Goal: Navigation & Orientation: Find specific page/section

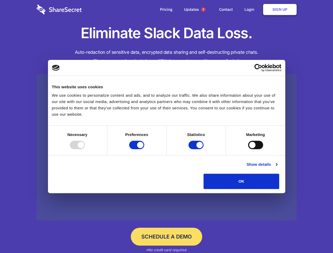
click at [85, 149] on div at bounding box center [77, 145] width 15 height 8
click at [144, 149] on input "Preferences" at bounding box center [136, 145] width 15 height 8
checkbox input "false"
click at [197, 149] on input "Statistics" at bounding box center [196, 145] width 15 height 8
checkbox input "false"
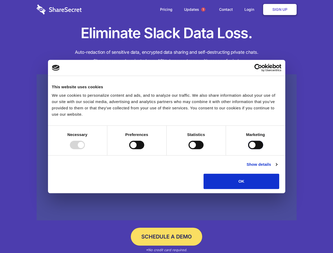
click at [248, 149] on input "Marketing" at bounding box center [255, 145] width 15 height 8
checkbox input "true"
click at [277, 168] on link "Show details" at bounding box center [262, 164] width 31 height 6
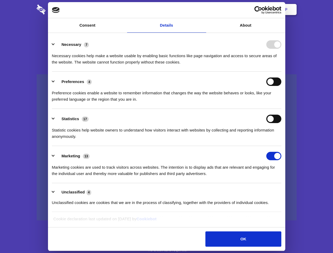
click at [284, 191] on ul "Necessary 7 Necessary cookies help make a website usable by enabling basic func…" at bounding box center [166, 124] width 235 height 178
click at [203, 9] on span "1" at bounding box center [203, 9] width 4 height 4
